Goal: Transaction & Acquisition: Purchase product/service

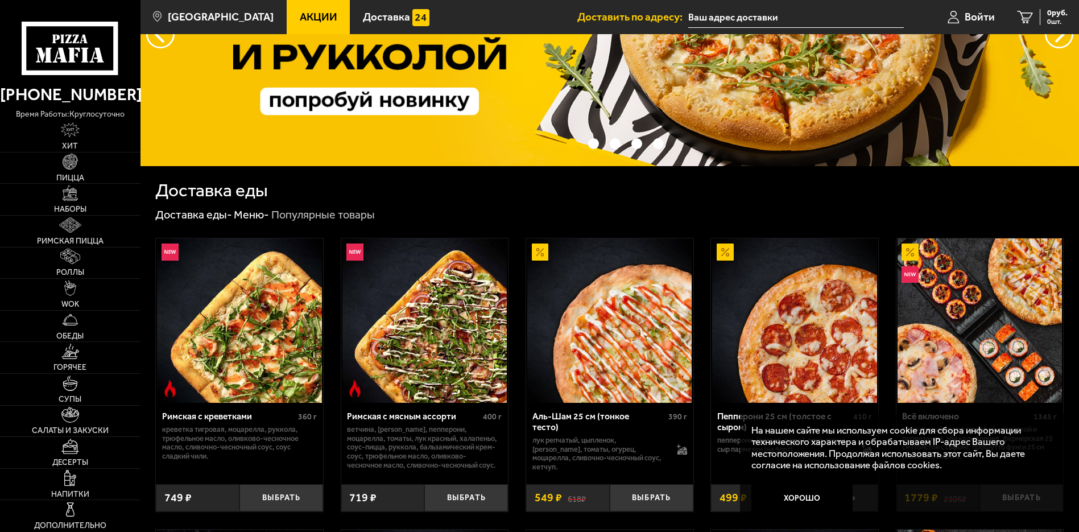
scroll to position [171, 0]
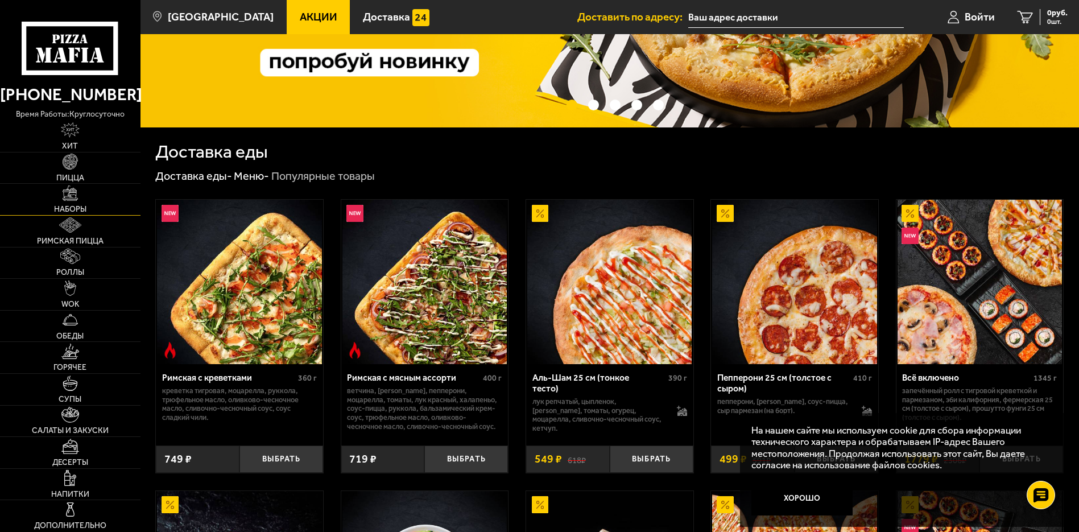
click at [77, 196] on img at bounding box center [70, 192] width 15 height 15
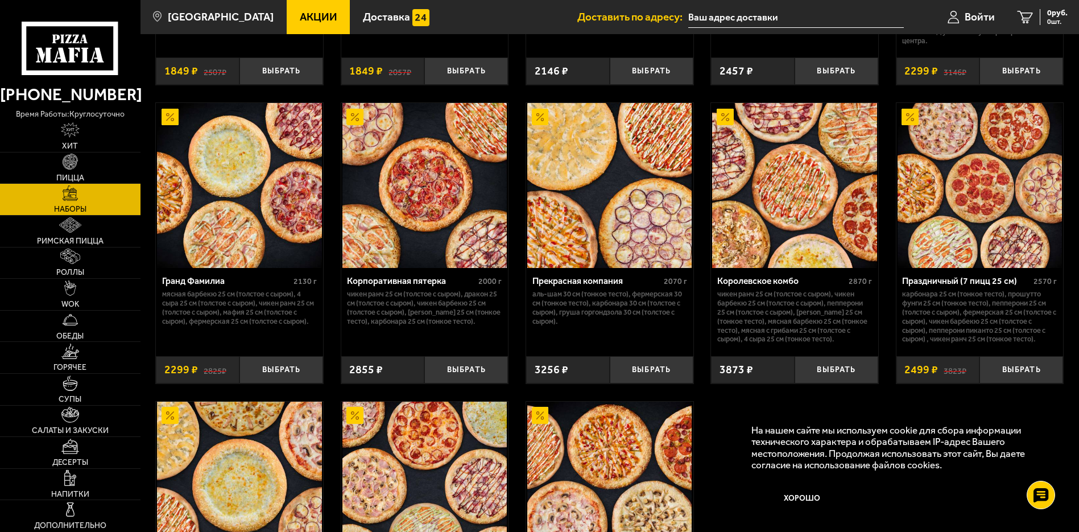
scroll to position [1422, 0]
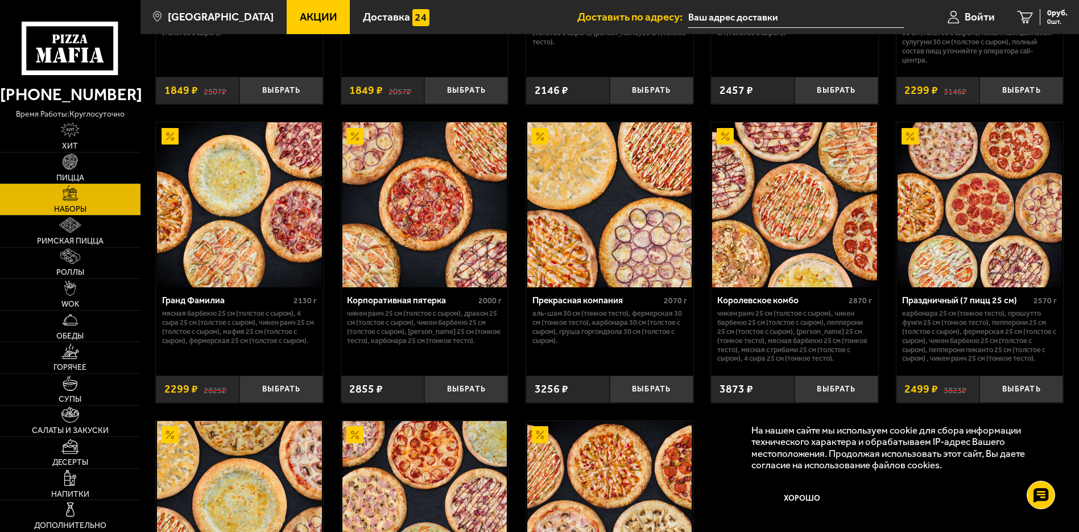
click at [956, 260] on img at bounding box center [979, 204] width 164 height 164
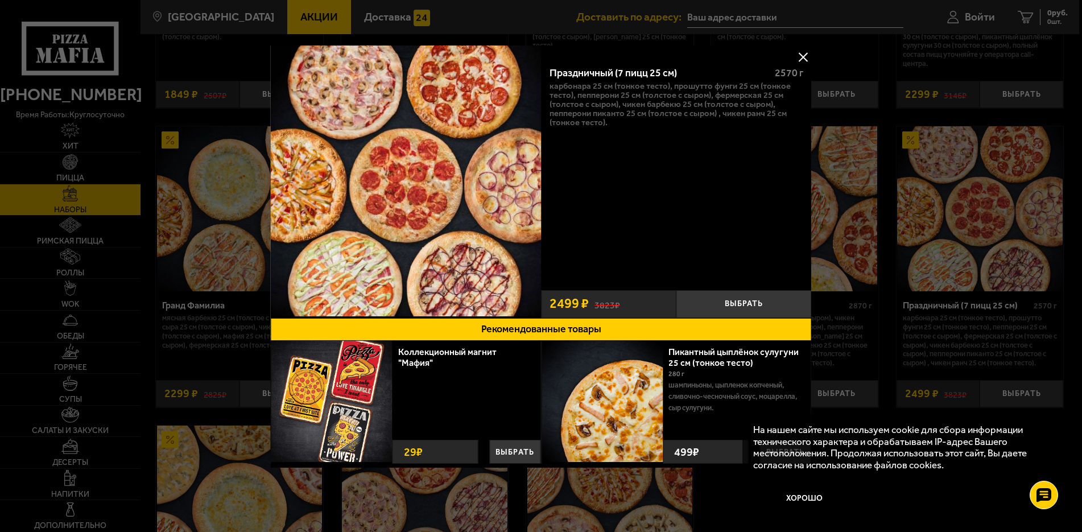
click at [796, 59] on button at bounding box center [802, 56] width 17 height 17
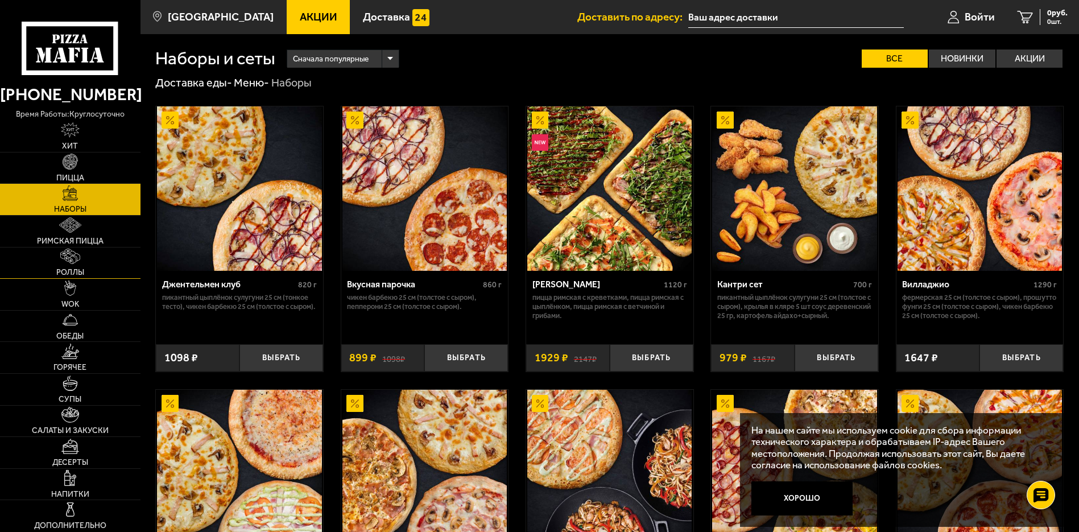
click at [59, 262] on link "Роллы" at bounding box center [70, 262] width 140 height 31
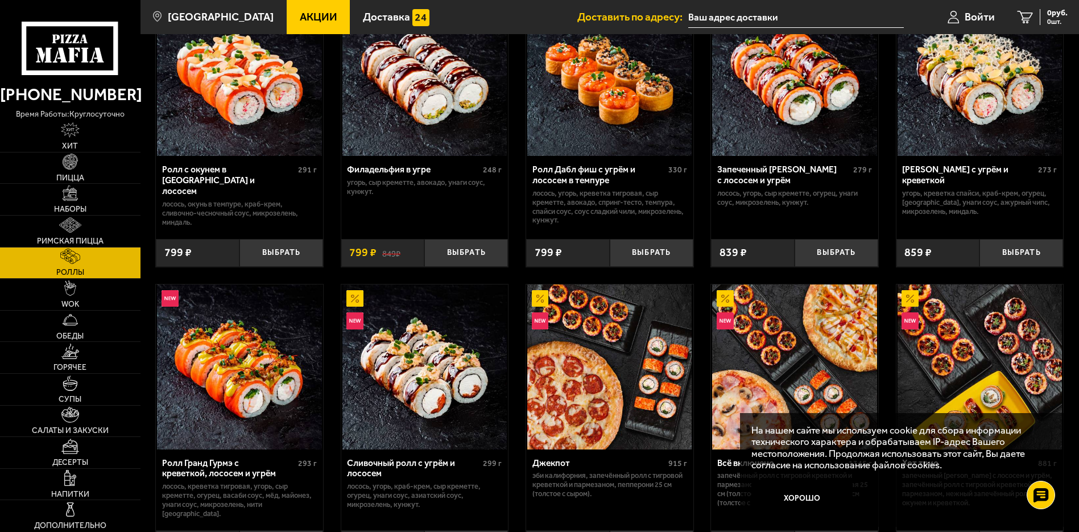
scroll to position [57, 0]
